Goal: Obtain resource: Download file/media

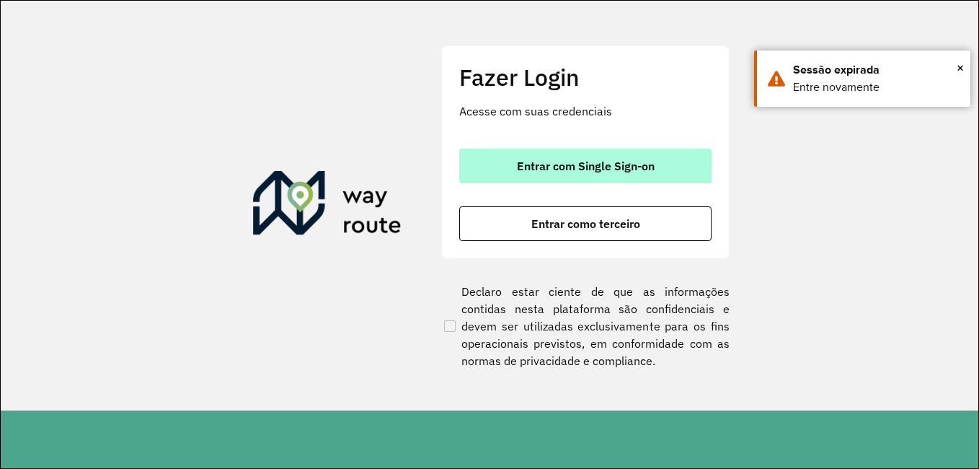
click at [532, 163] on span "Entrar com Single Sign-on" at bounding box center [586, 166] width 138 height 12
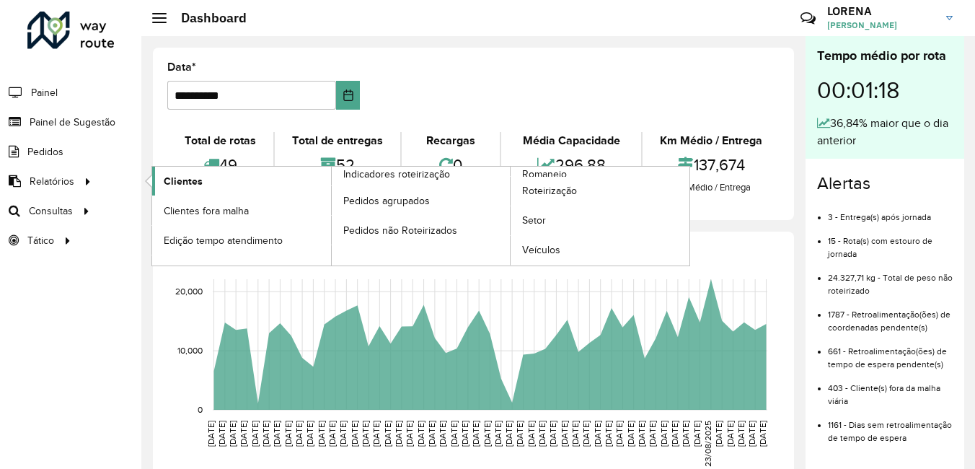
click at [185, 180] on span "Clientes" at bounding box center [183, 181] width 39 height 15
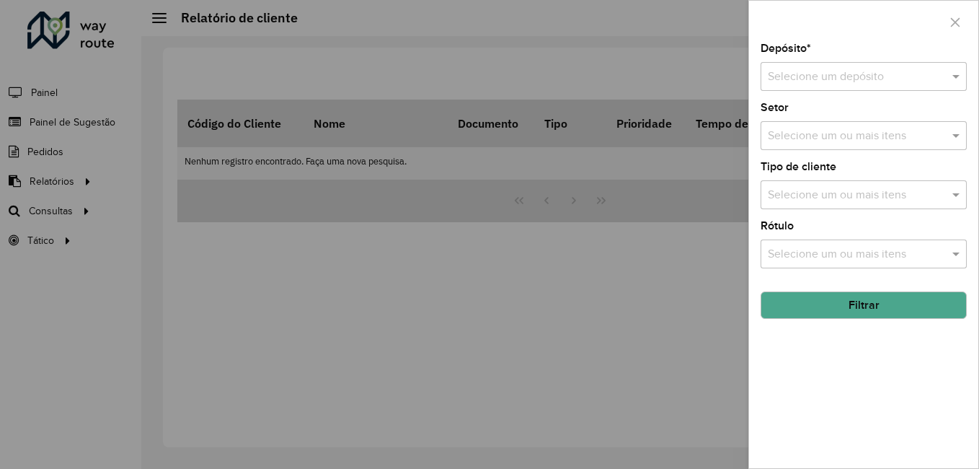
click at [828, 79] on input "text" at bounding box center [849, 77] width 163 height 17
click at [816, 115] on span "CDI Louveira" at bounding box center [799, 118] width 65 height 12
click at [811, 304] on button "Filtrar" at bounding box center [864, 304] width 206 height 27
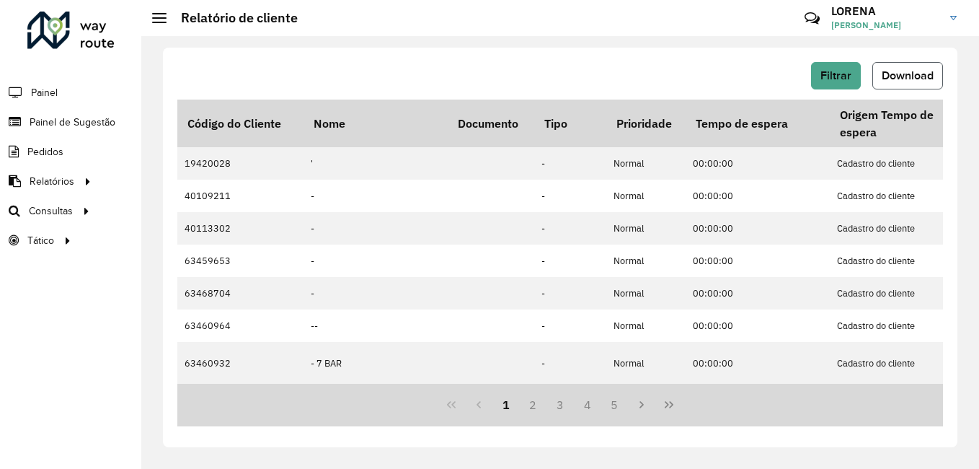
click at [915, 74] on span "Download" at bounding box center [908, 75] width 52 height 12
